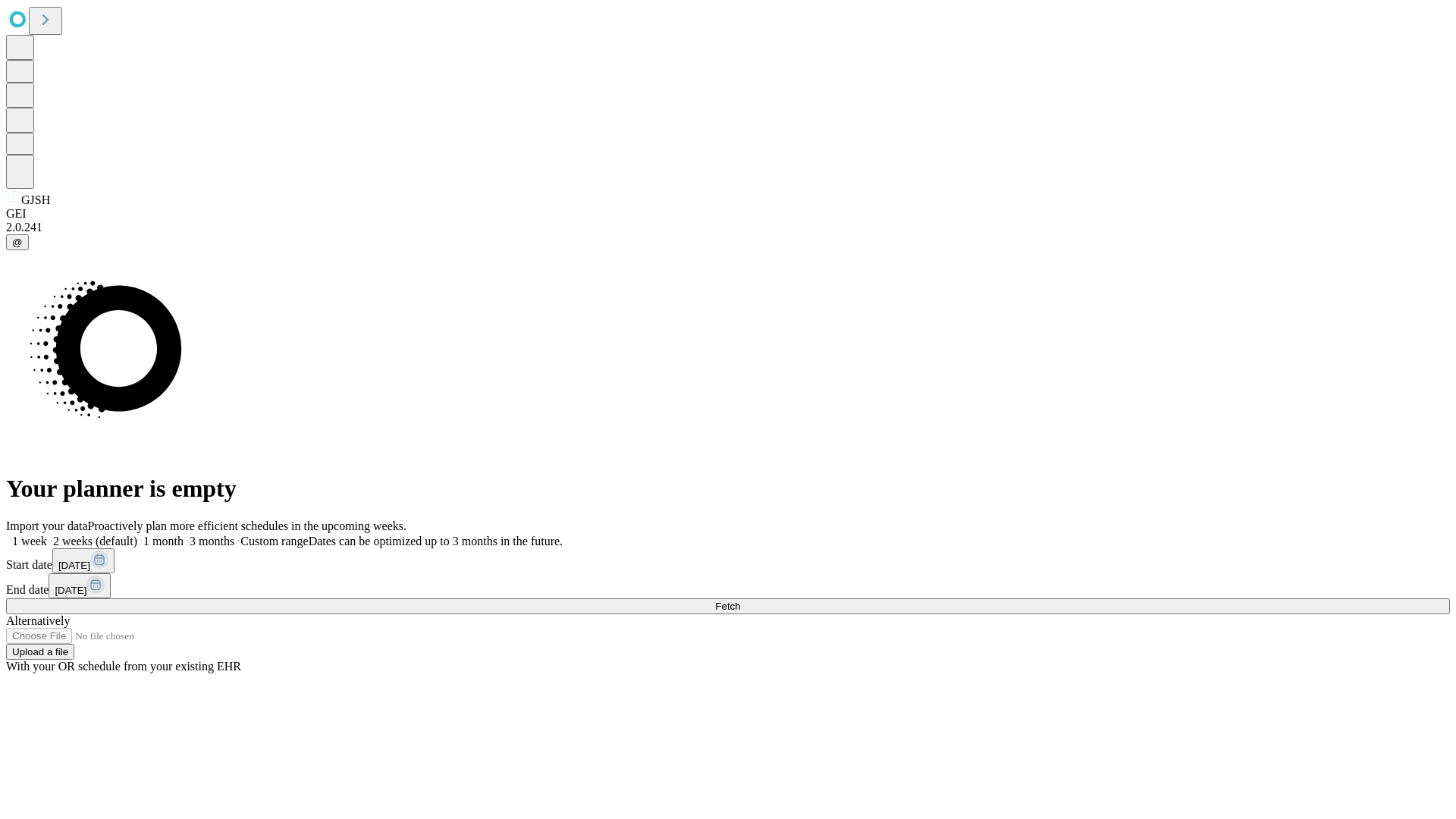
click at [740, 601] on span "Fetch" at bounding box center [727, 606] width 25 height 11
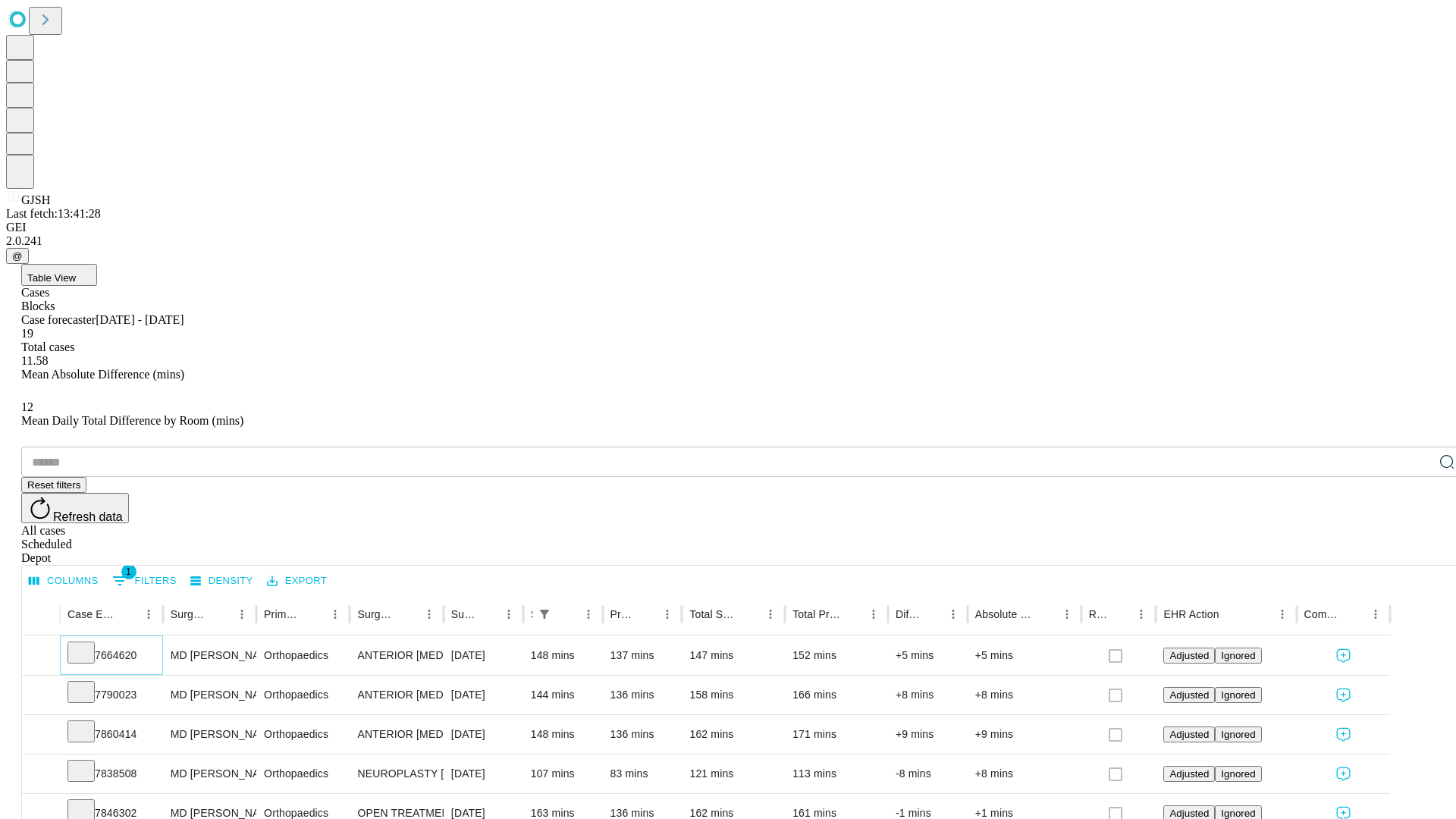
click at [89, 644] on icon at bounding box center [81, 652] width 15 height 15
